Goal: Task Accomplishment & Management: Complete application form

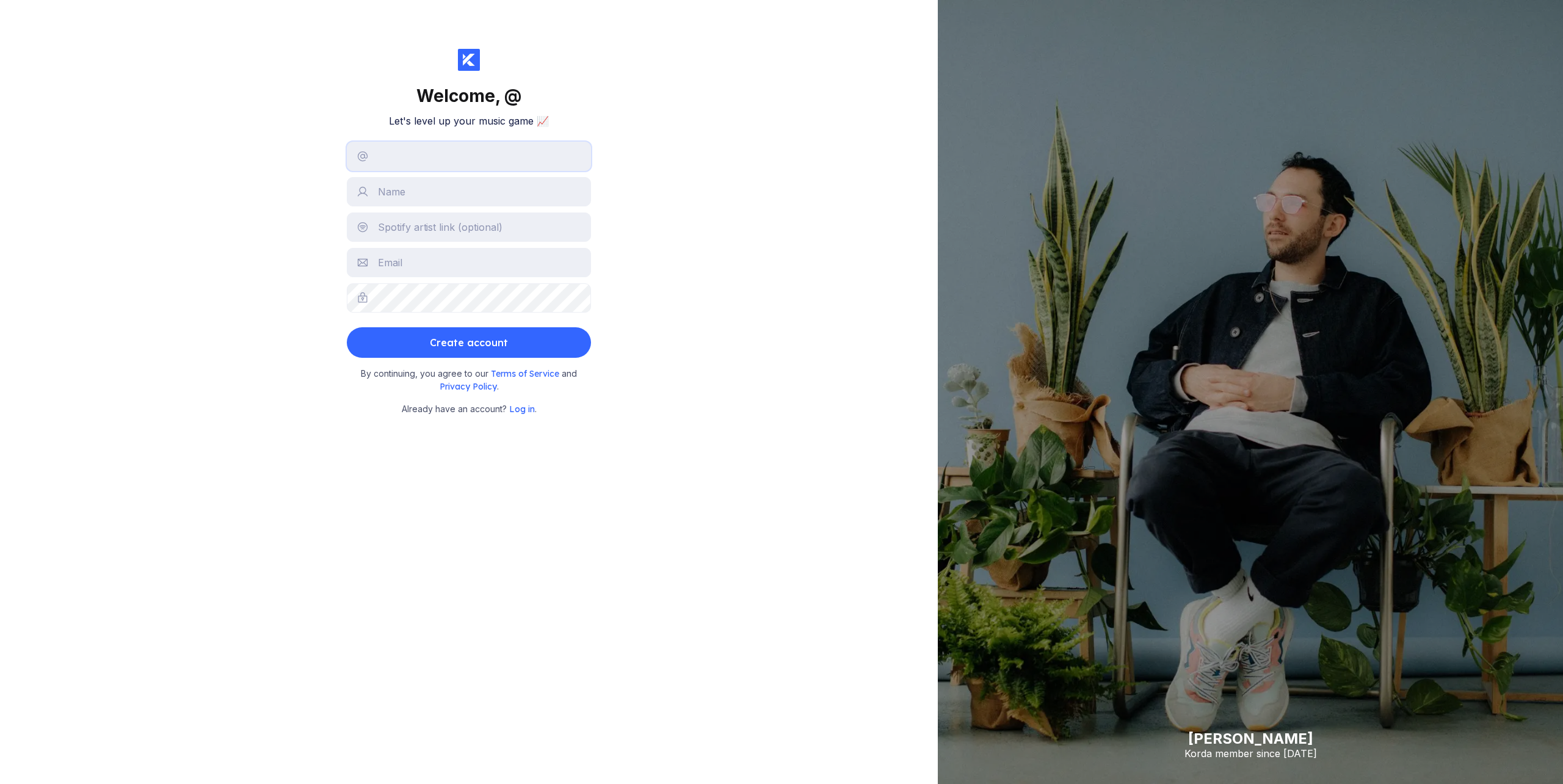
click at [469, 342] on button "Create account" at bounding box center [468, 342] width 244 height 31
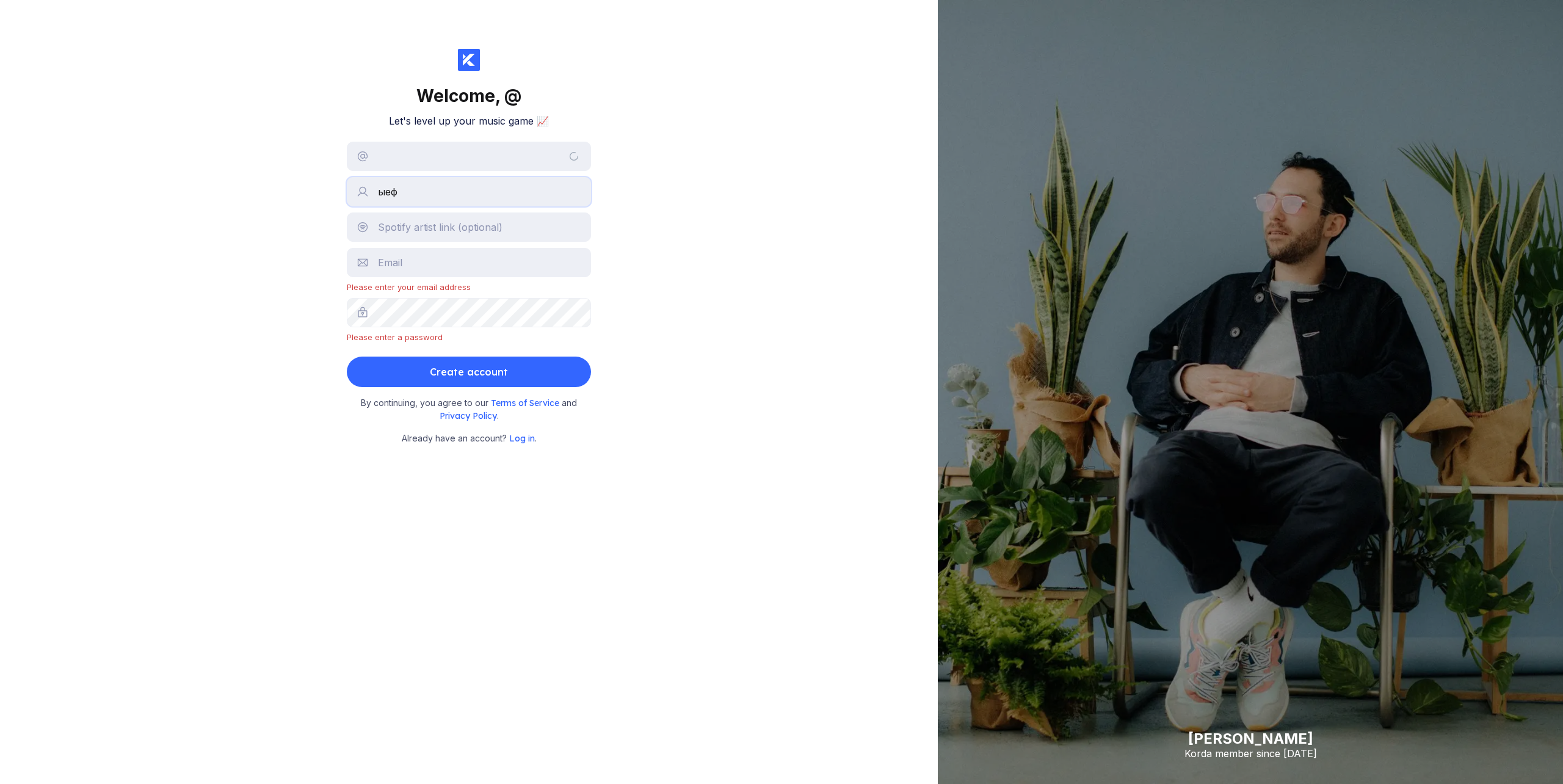
type input "ыеф"
click at [496, 166] on input "text" at bounding box center [468, 156] width 244 height 29
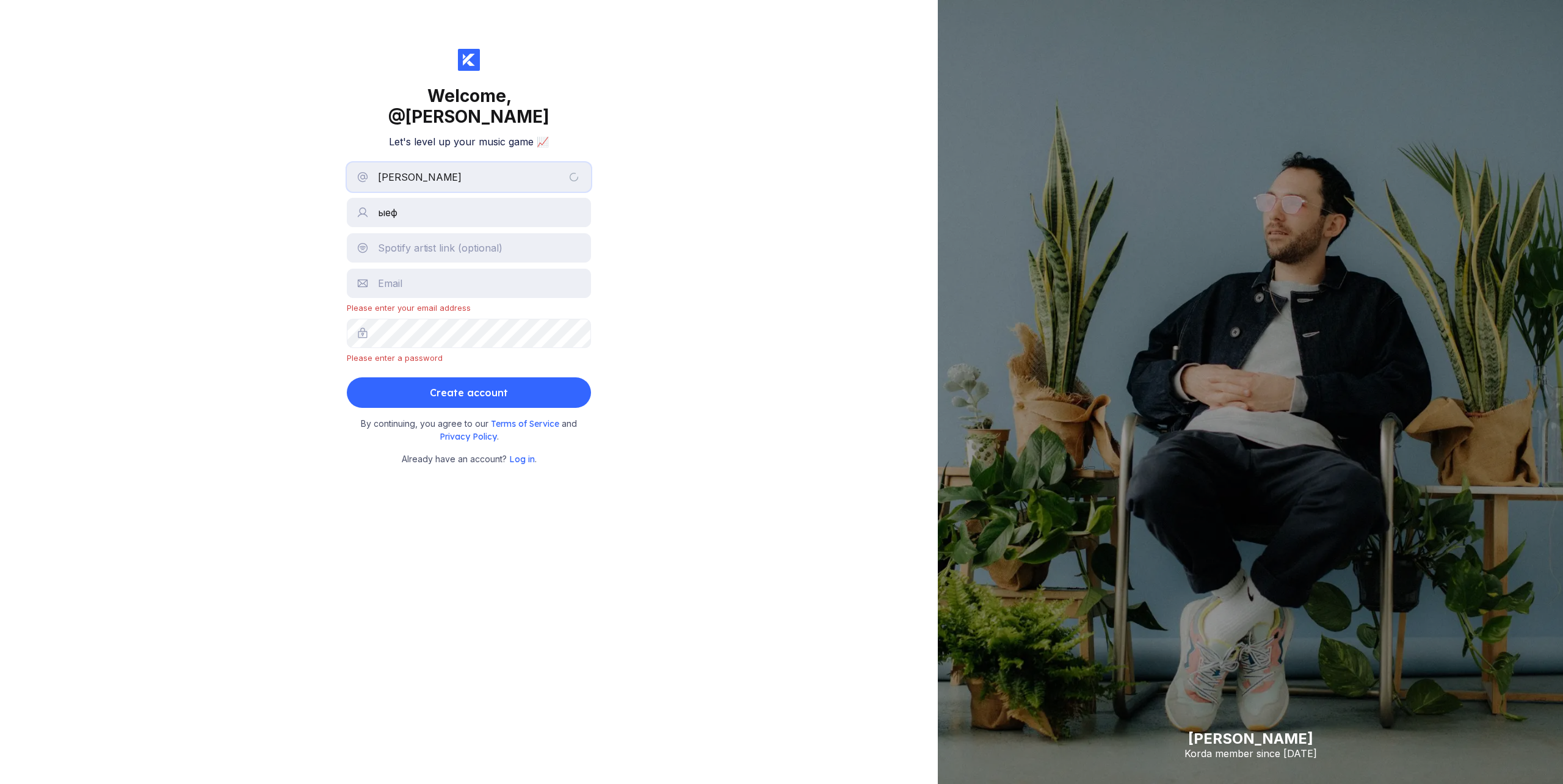
type input "[PERSON_NAME]"
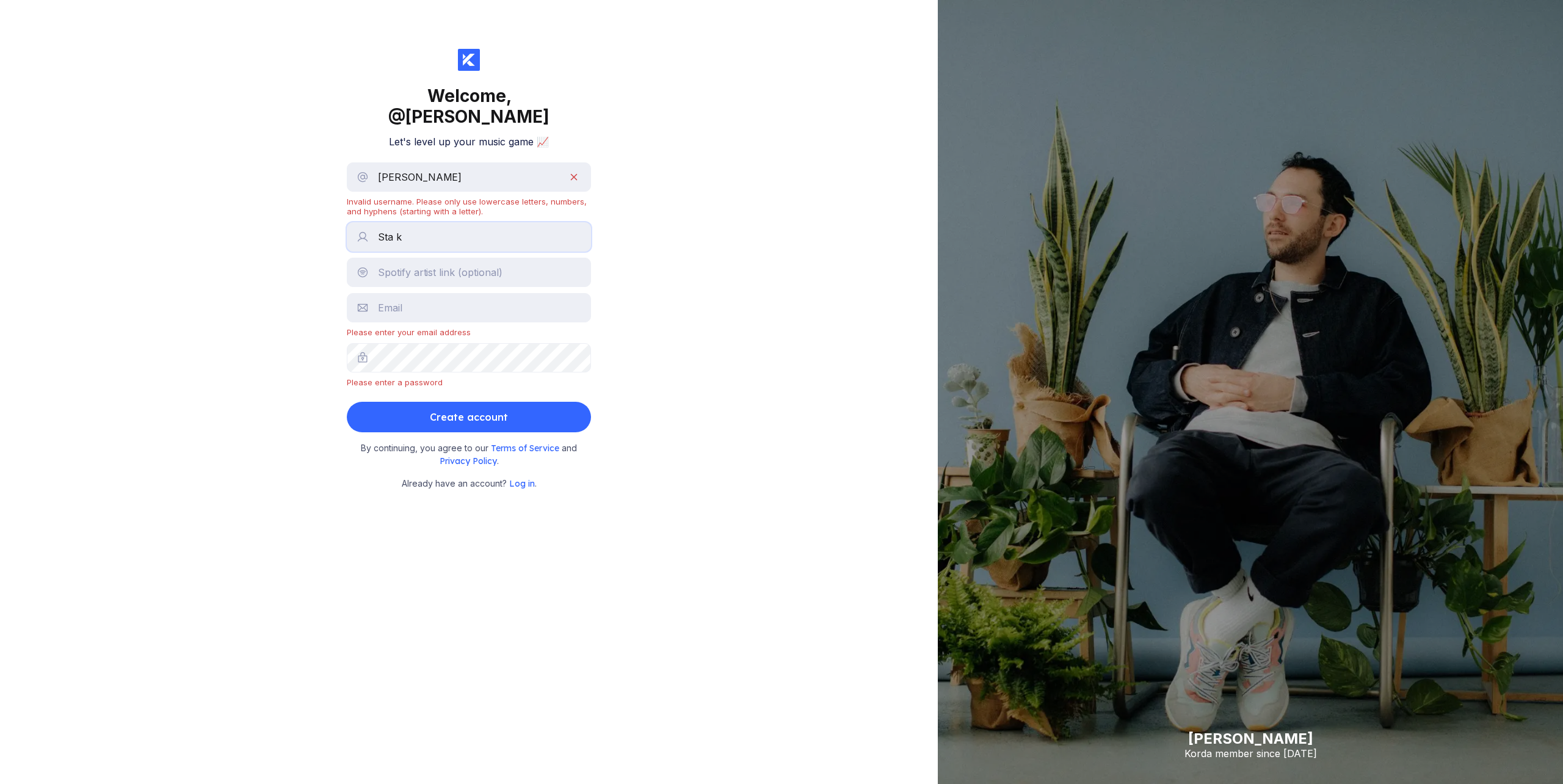
click at [469, 402] on button "Create account" at bounding box center [468, 416] width 244 height 31
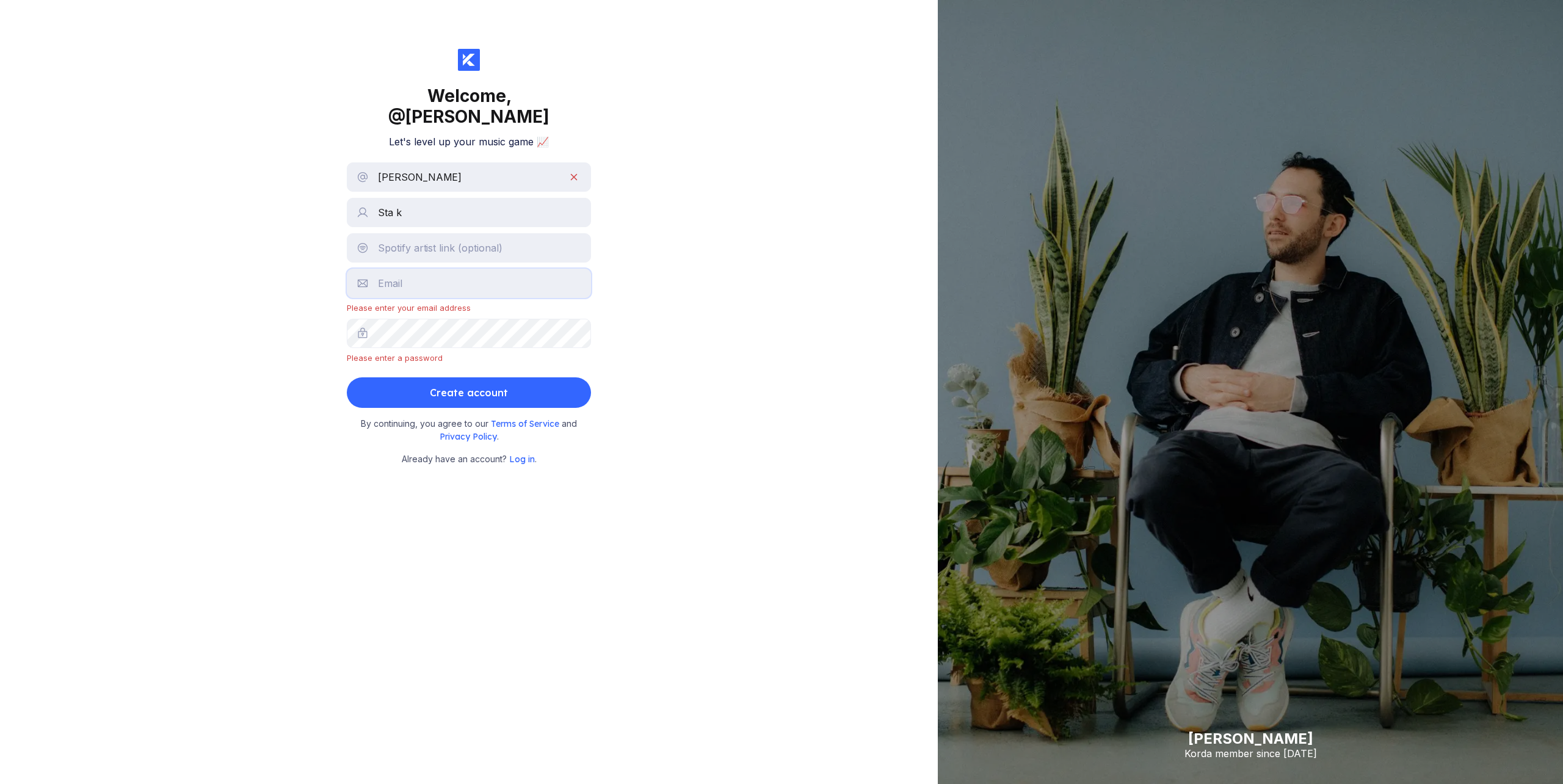
click at [469, 377] on button "Create account" at bounding box center [468, 392] width 244 height 31
click at [489, 198] on input "Sta k" at bounding box center [468, 212] width 244 height 29
click at [469, 377] on button "Create account" at bounding box center [468, 392] width 244 height 31
drag, startPoint x: 483, startPoint y: 176, endPoint x: 483, endPoint y: 194, distance: 18.0
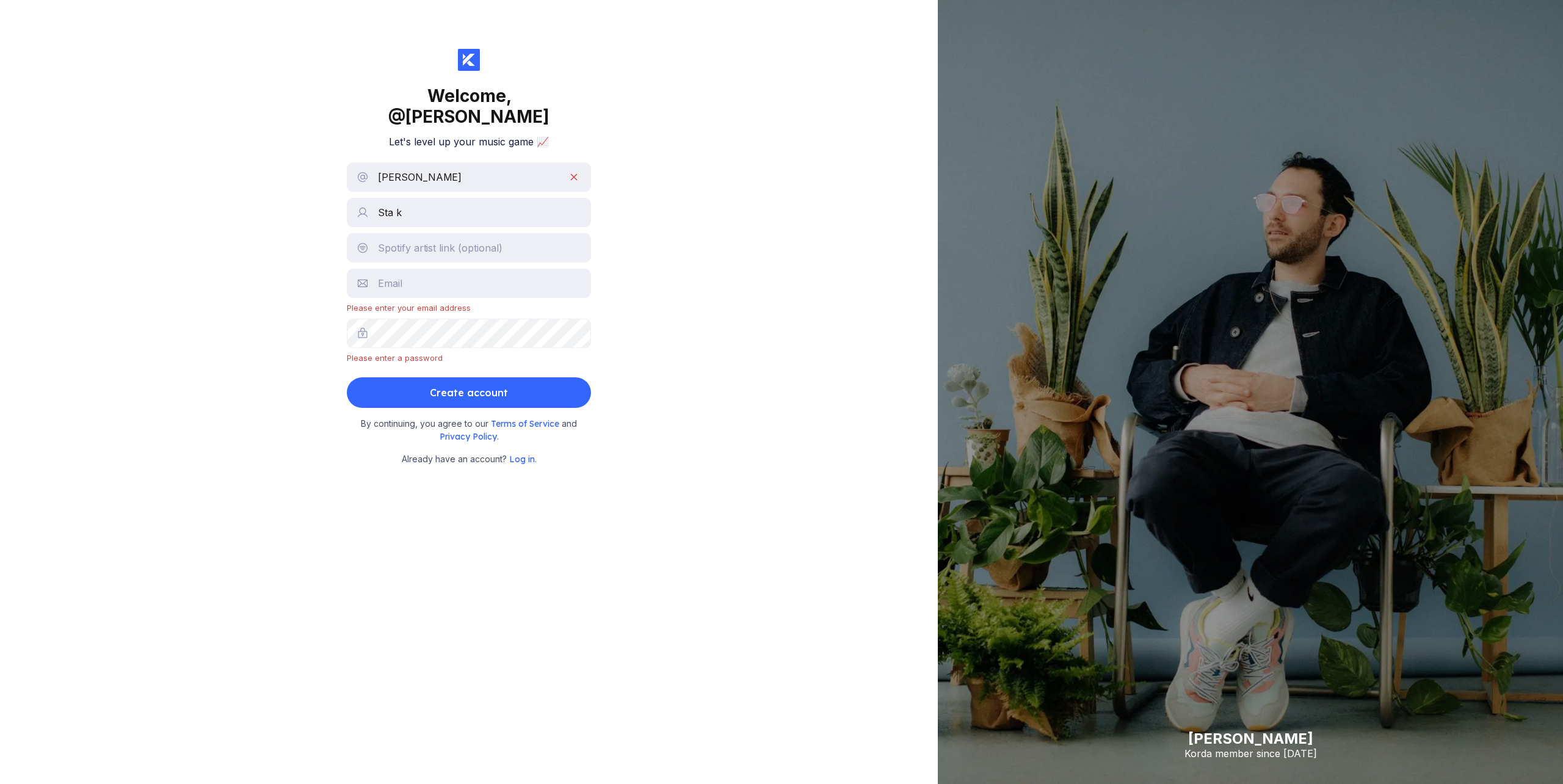
click at [483, 176] on form "[PERSON_NAME] Sta k Please enter your email address Please enter a password Cre…" at bounding box center [468, 285] width 244 height 246
click at [481, 199] on input "Sta k" at bounding box center [468, 212] width 244 height 29
type input "[PERSON_NAME]"
type input "[EMAIL_ADDRESS][DOMAIN_NAME]"
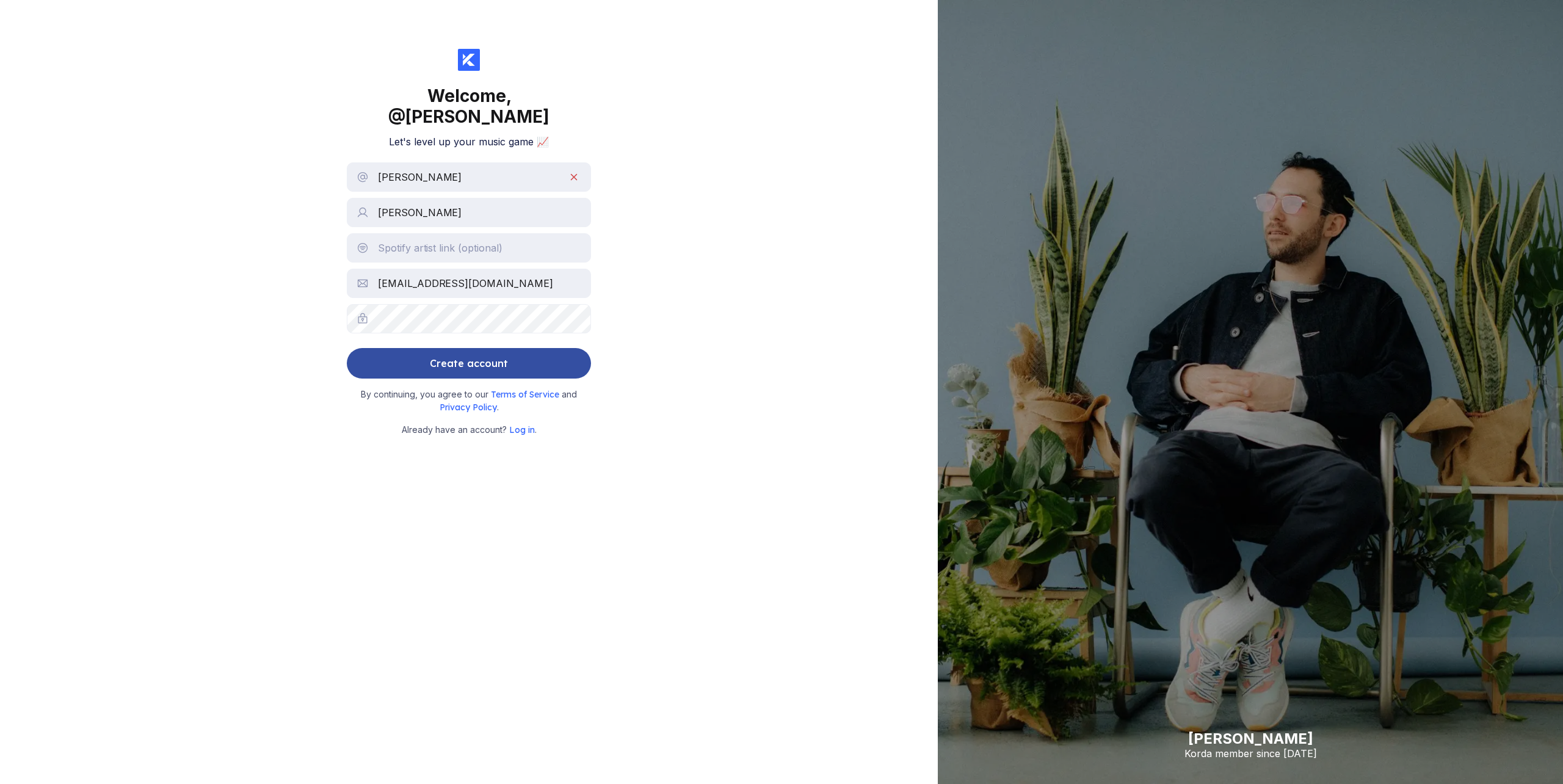
click at [459, 351] on div "Create account" at bounding box center [468, 363] width 78 height 24
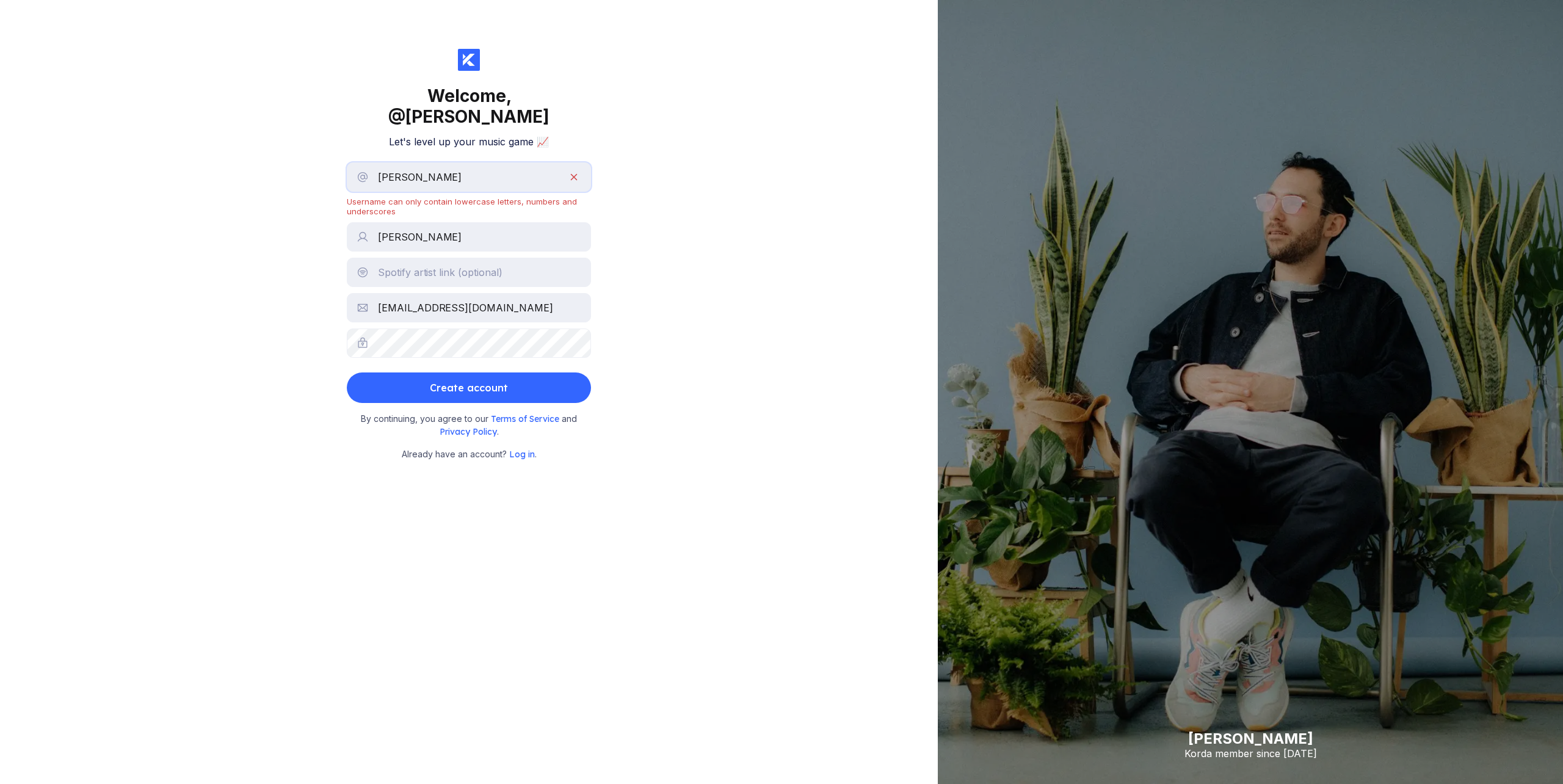
click at [387, 163] on input "[PERSON_NAME]" at bounding box center [468, 177] width 244 height 29
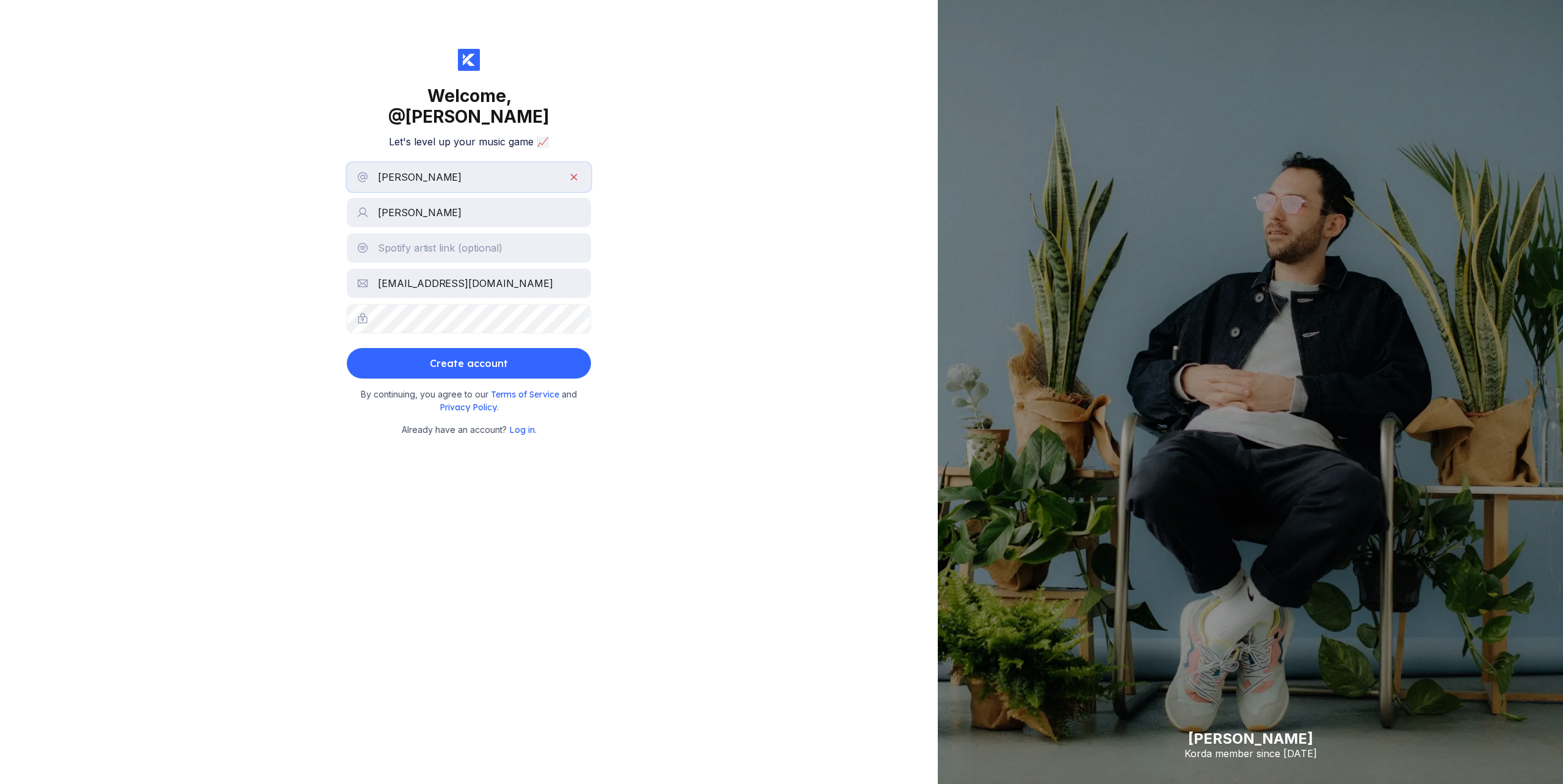
click at [434, 163] on input "[PERSON_NAME]" at bounding box center [468, 177] width 244 height 29
click at [485, 378] on div "By continuing, you agree to our Terms of Service and Privacy Policy ." at bounding box center [468, 395] width 232 height 35
click at [494, 351] on div "Create account" at bounding box center [468, 363] width 78 height 24
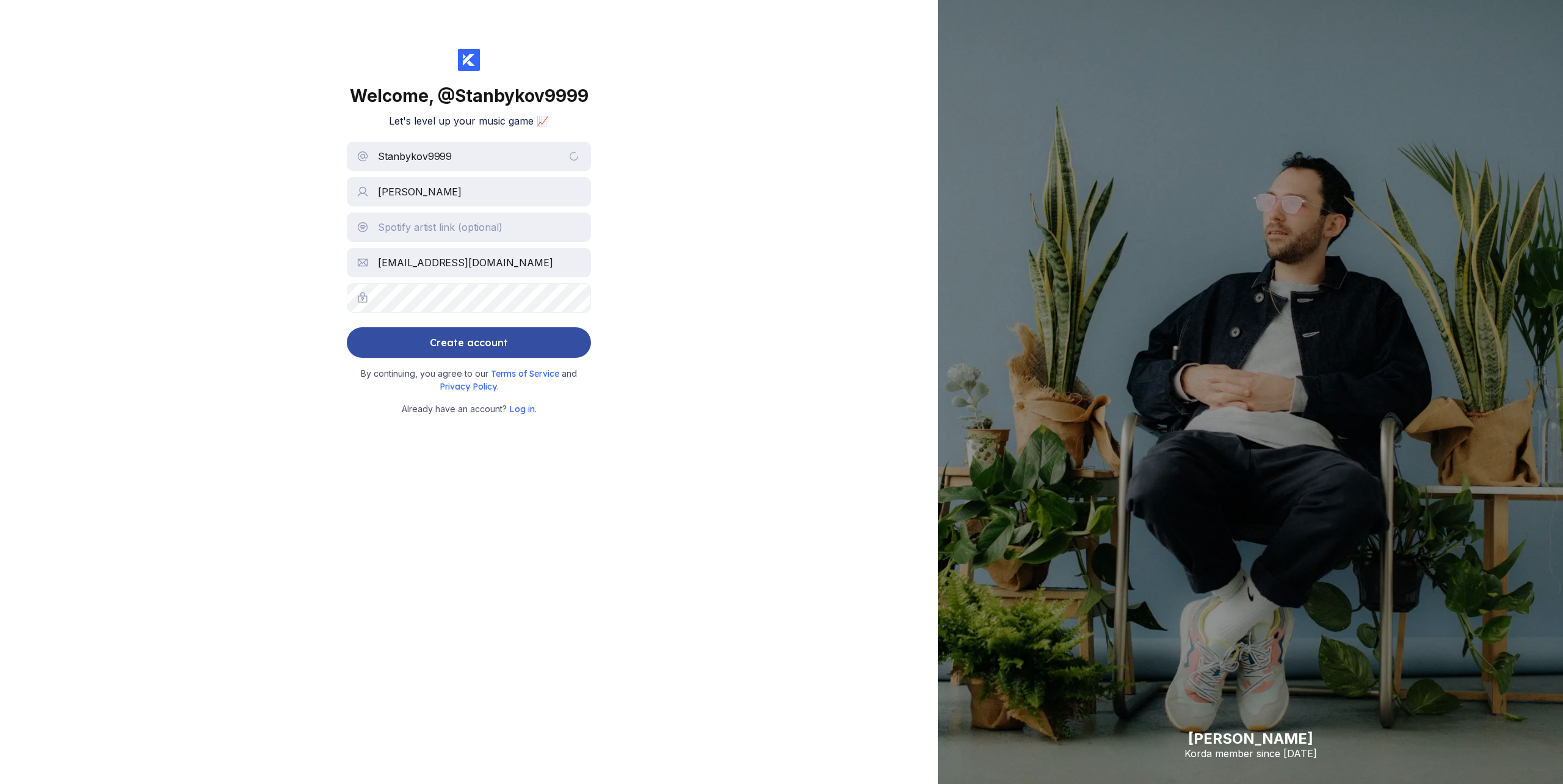
click at [483, 343] on div "Create account" at bounding box center [468, 342] width 78 height 24
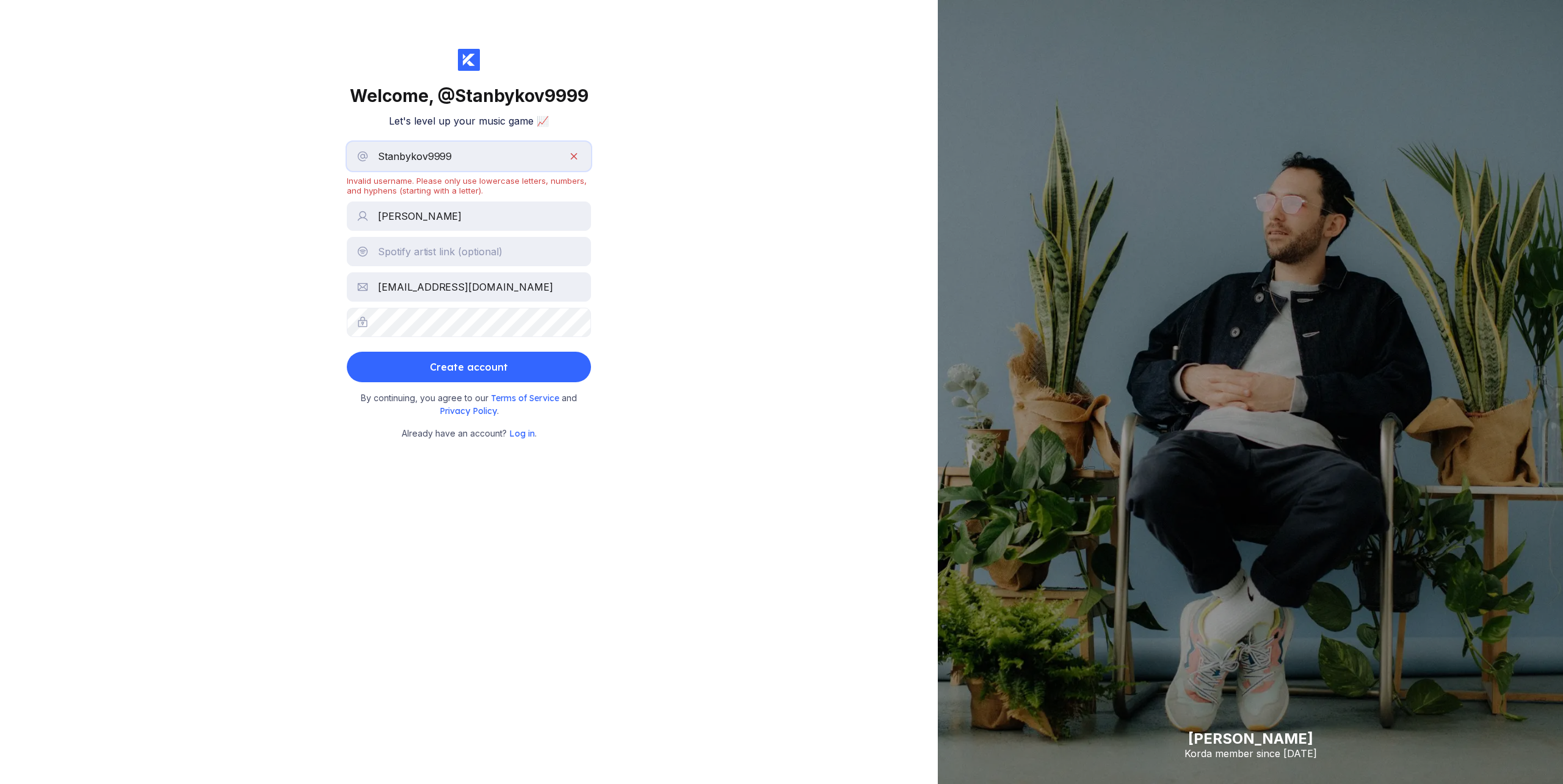
drag, startPoint x: 388, startPoint y: 159, endPoint x: 371, endPoint y: 157, distance: 17.1
click at [371, 157] on input "Stanbykov9999" at bounding box center [468, 156] width 244 height 29
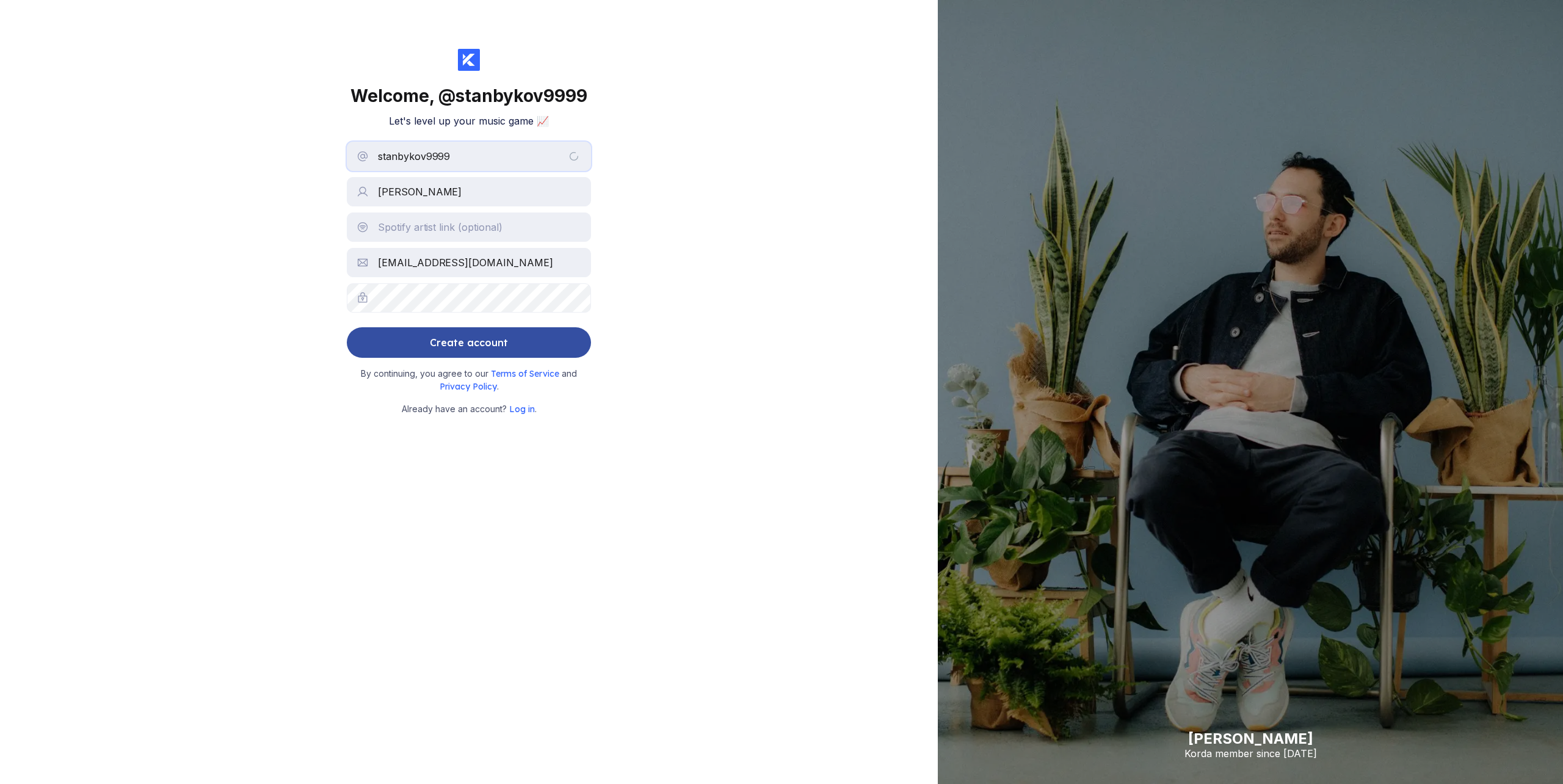
type input "stanbykov9999"
click at [440, 336] on div "Create account" at bounding box center [468, 342] width 78 height 24
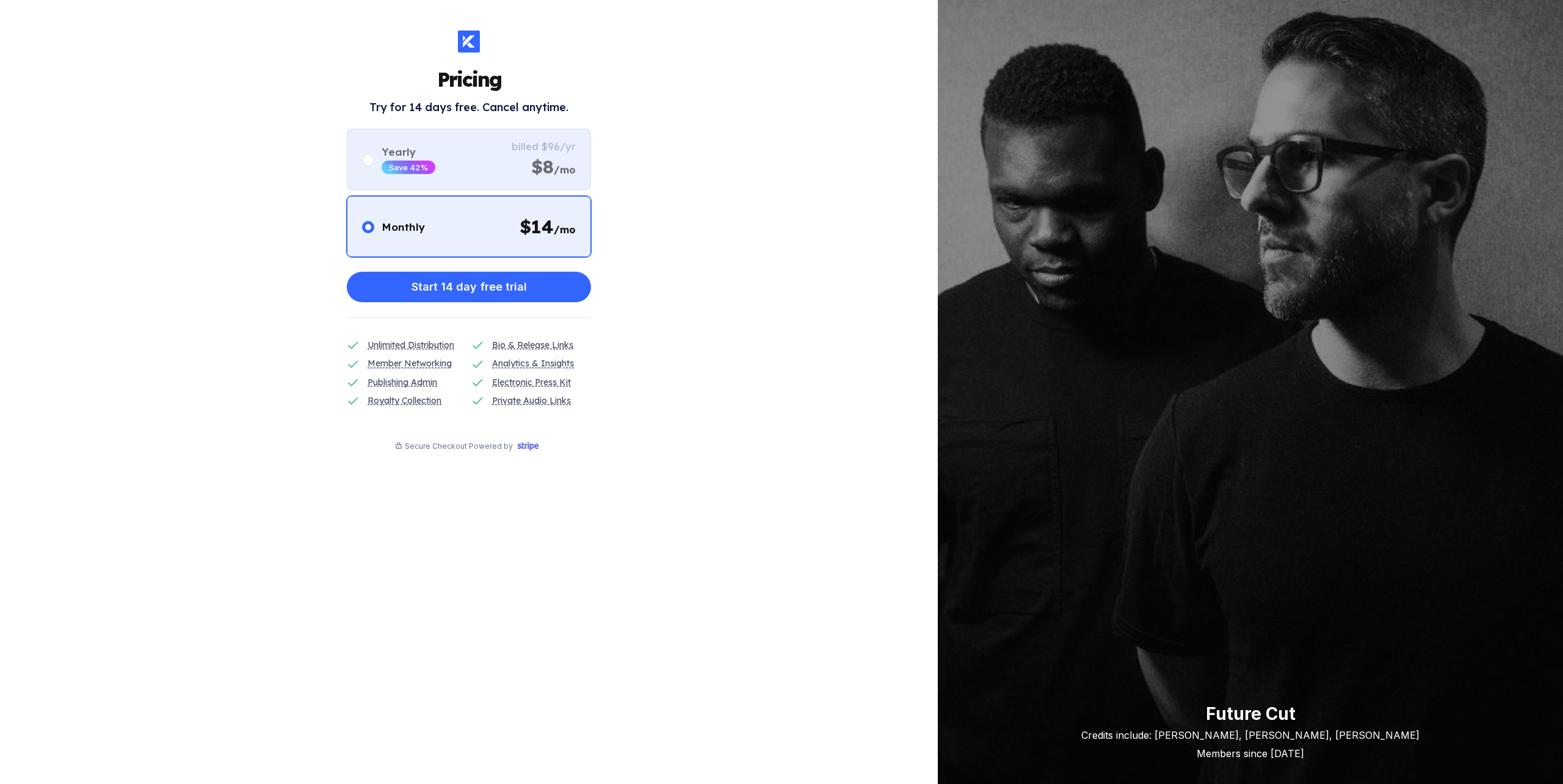
click at [440, 165] on div "Yearly Save 42% billed $96/yr $8 /mo" at bounding box center [468, 159] width 244 height 61
radio input "false"
radio input "true"
click at [458, 220] on div "Monthly $ 14 /mo" at bounding box center [468, 227] width 244 height 61
radio input "true"
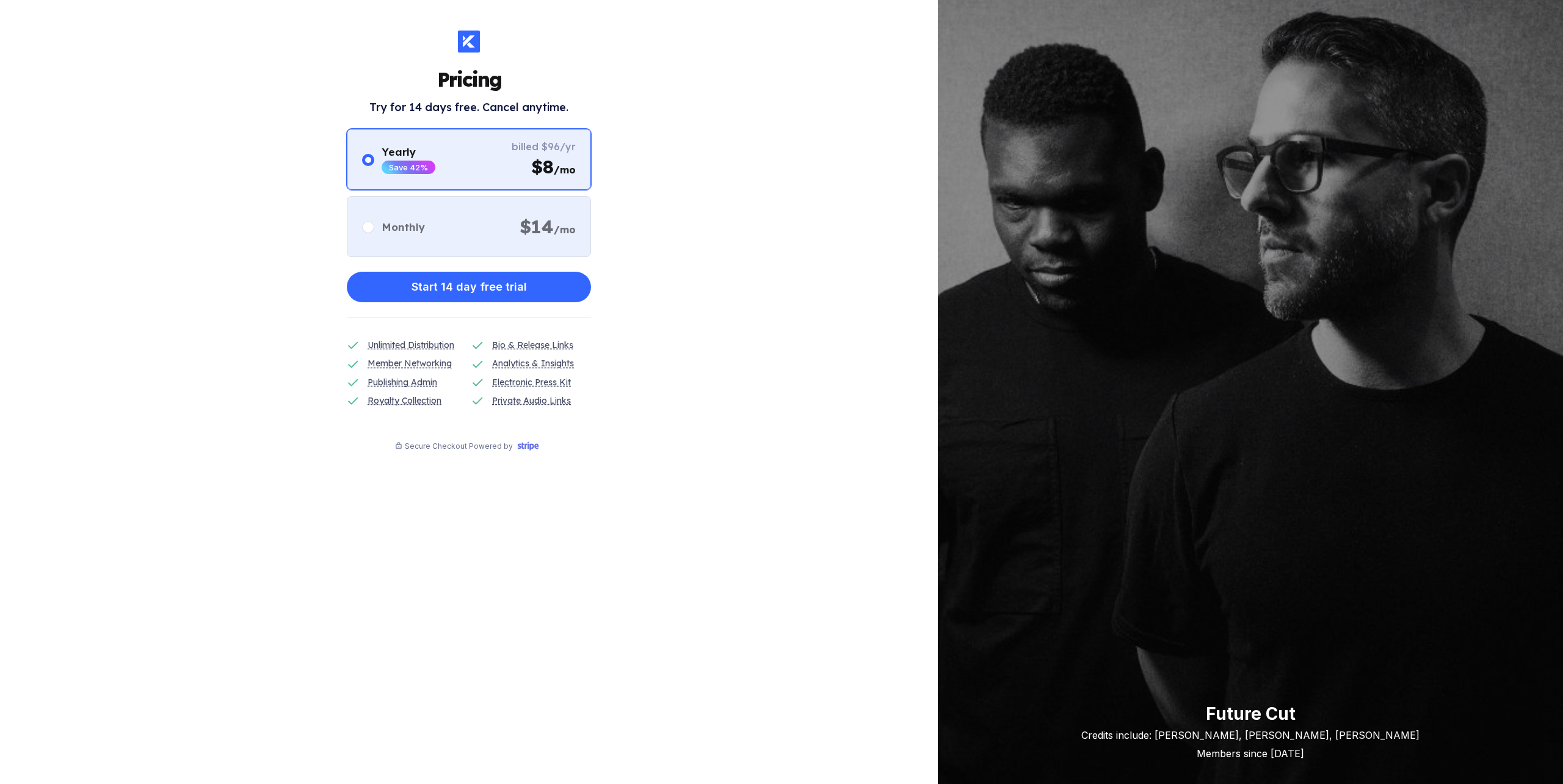
radio input "false"
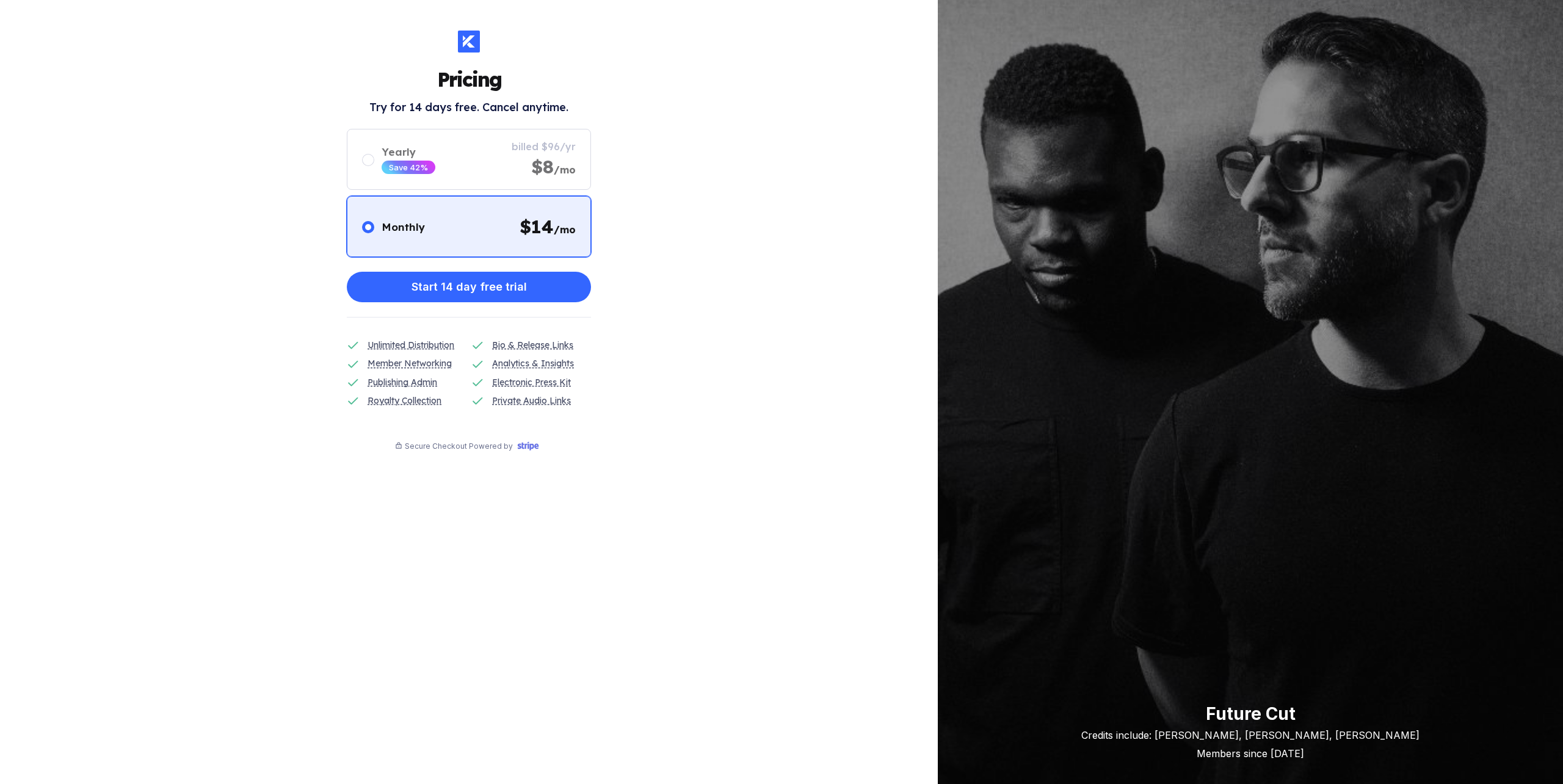
click at [666, 200] on div "Pricing Try for 14 days free. Cancel anytime. Monthly $ 14 /mo Yearly Save 42% …" at bounding box center [469, 392] width 938 height 784
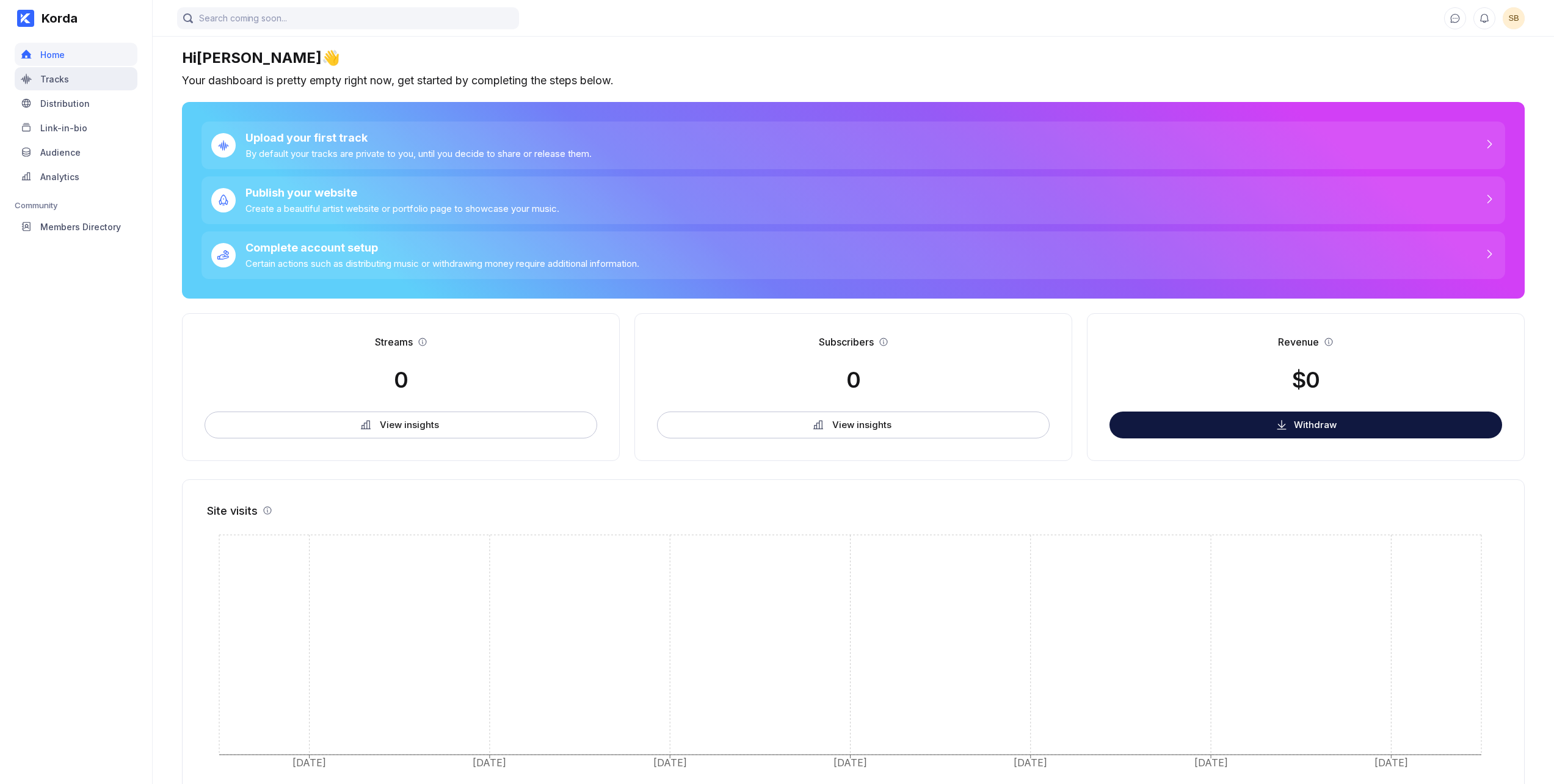
click at [78, 80] on div "Tracks" at bounding box center [76, 79] width 123 height 23
